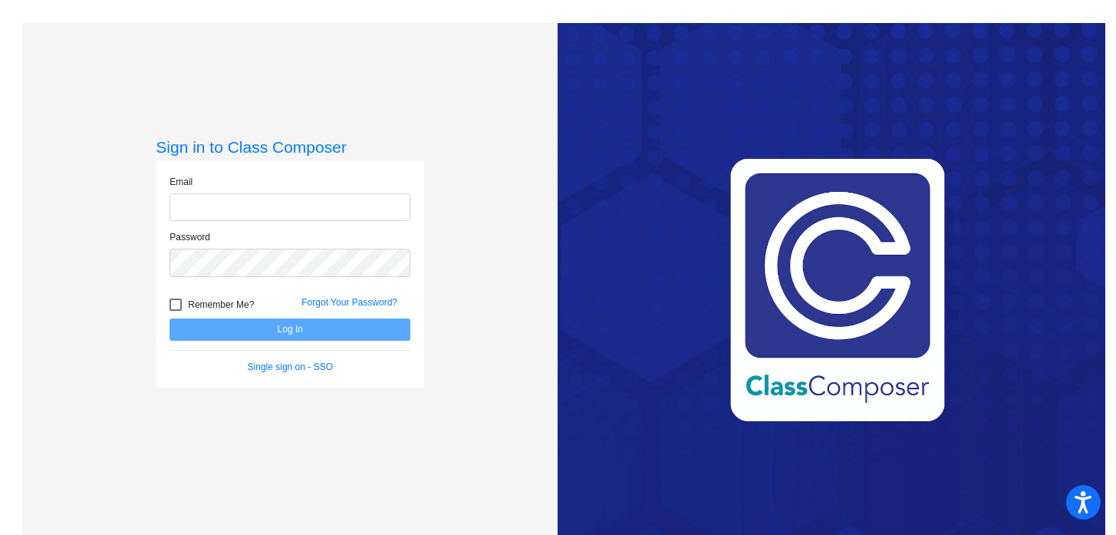
type input "[EMAIL_ADDRESS][DOMAIN_NAME]"
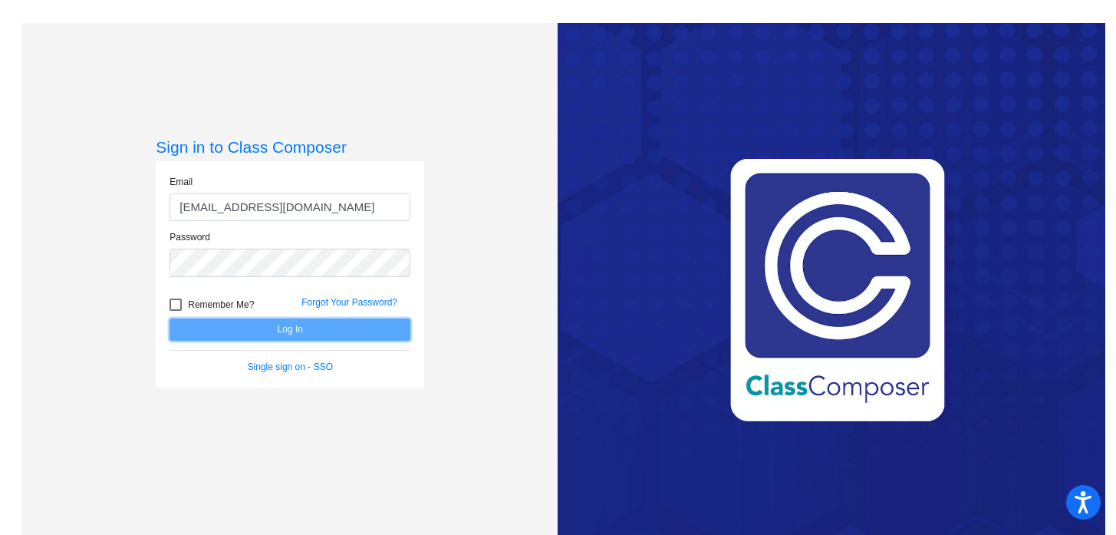
click at [293, 328] on button "Log In" at bounding box center [290, 329] width 241 height 22
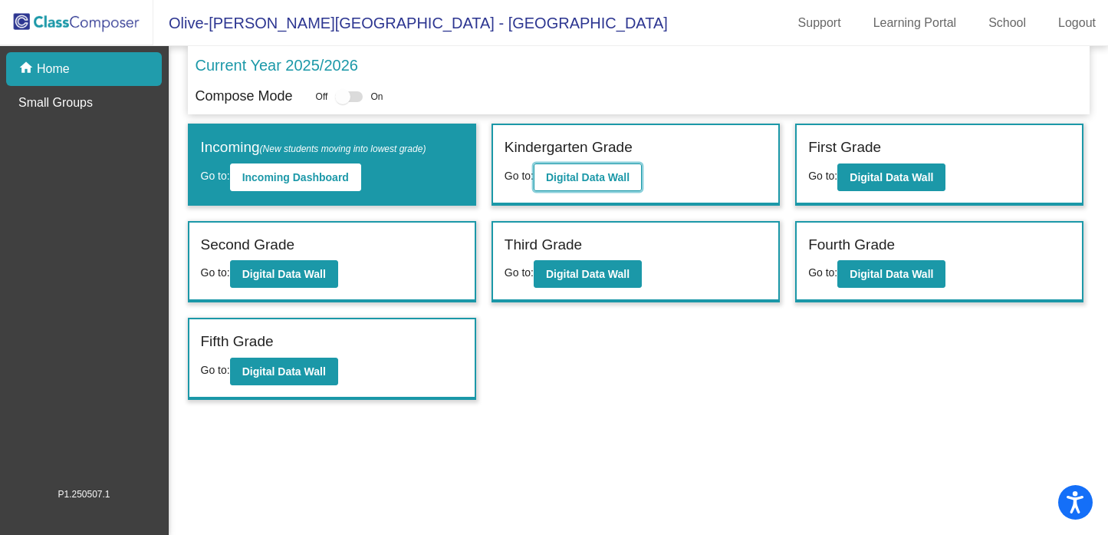
click at [589, 180] on b "Digital Data Wall" at bounding box center [588, 177] width 84 height 12
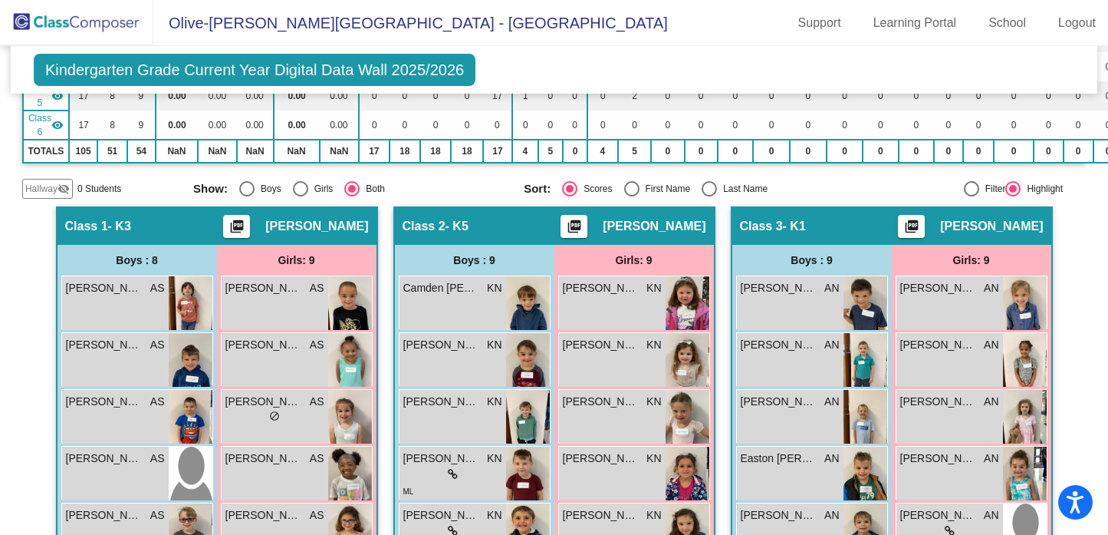
scroll to position [288, 0]
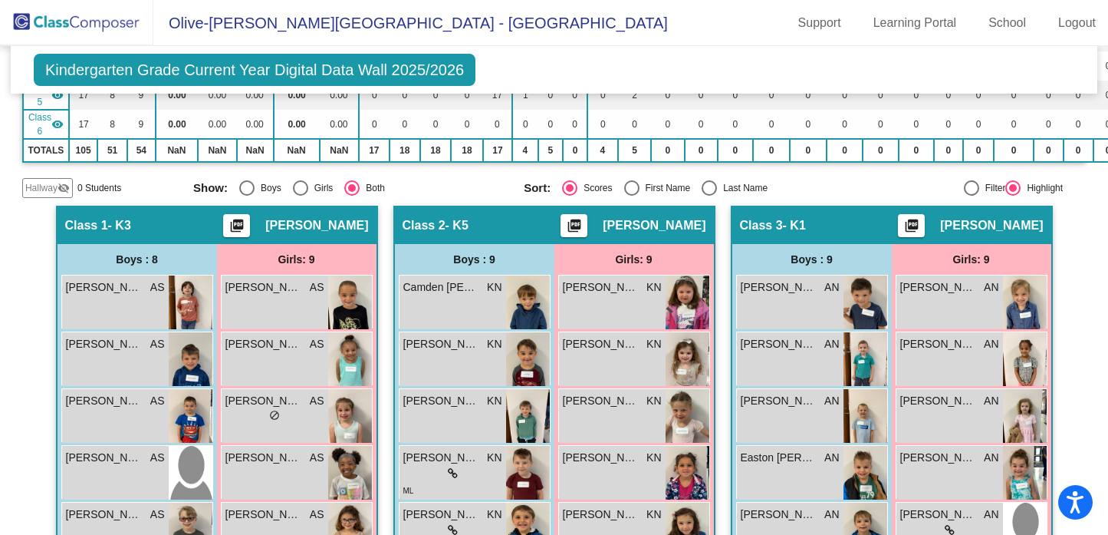
click at [705, 183] on div "Select an option" at bounding box center [709, 187] width 15 height 15
click at [709, 196] on input "Last Name" at bounding box center [709, 196] width 1 height 1
radio input "true"
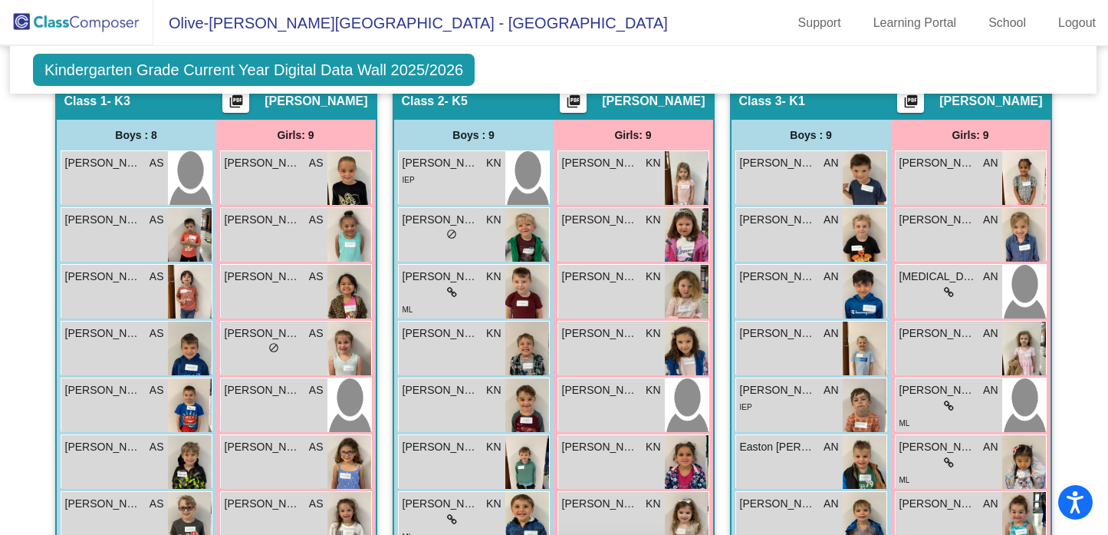
scroll to position [413, 1]
